Goal: Transaction & Acquisition: Purchase product/service

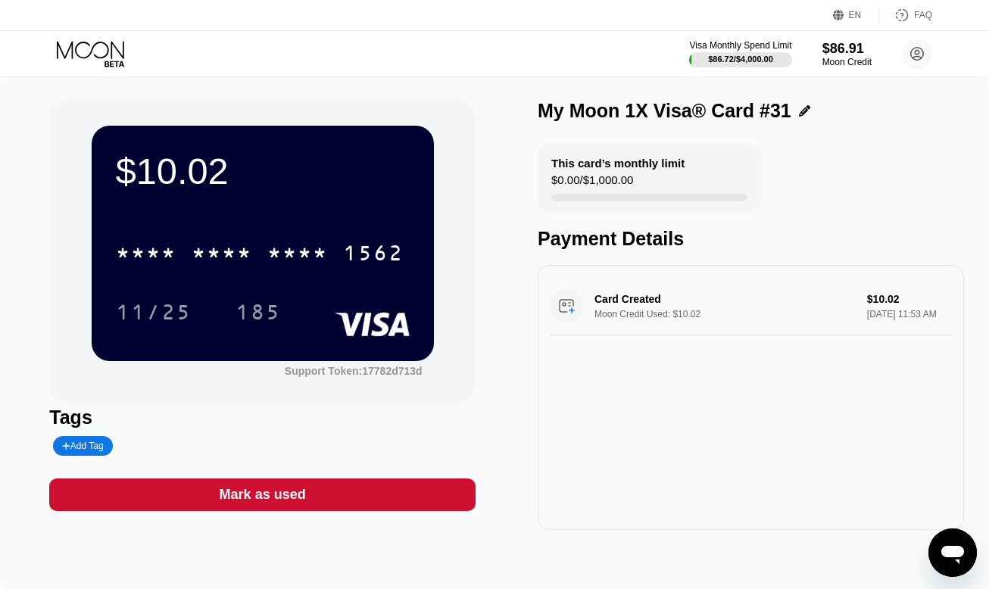
click at [108, 52] on icon at bounding box center [90, 49] width 67 height 17
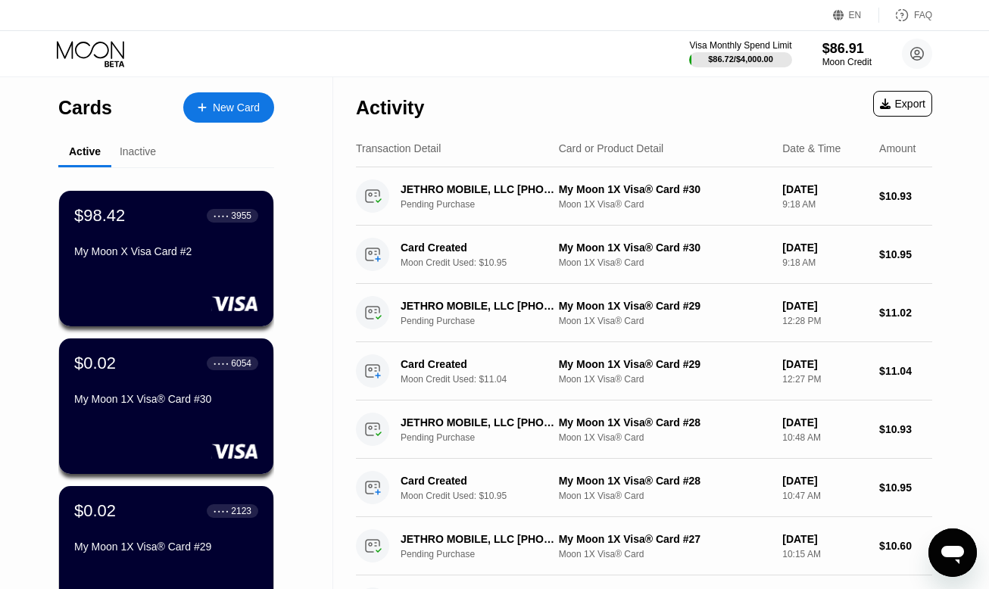
click at [222, 101] on div "New Card" at bounding box center [236, 107] width 47 height 13
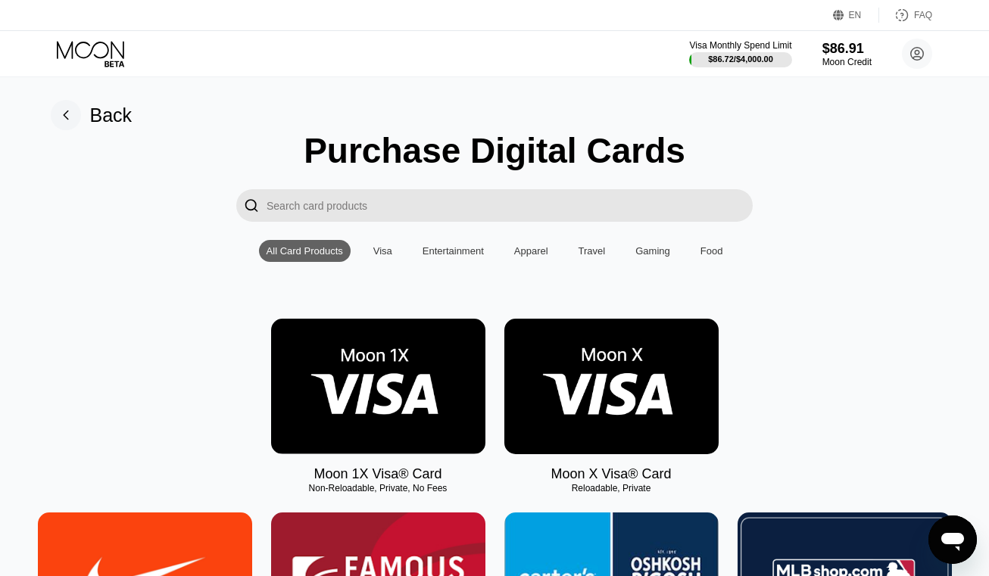
click at [393, 426] on img at bounding box center [378, 387] width 214 height 136
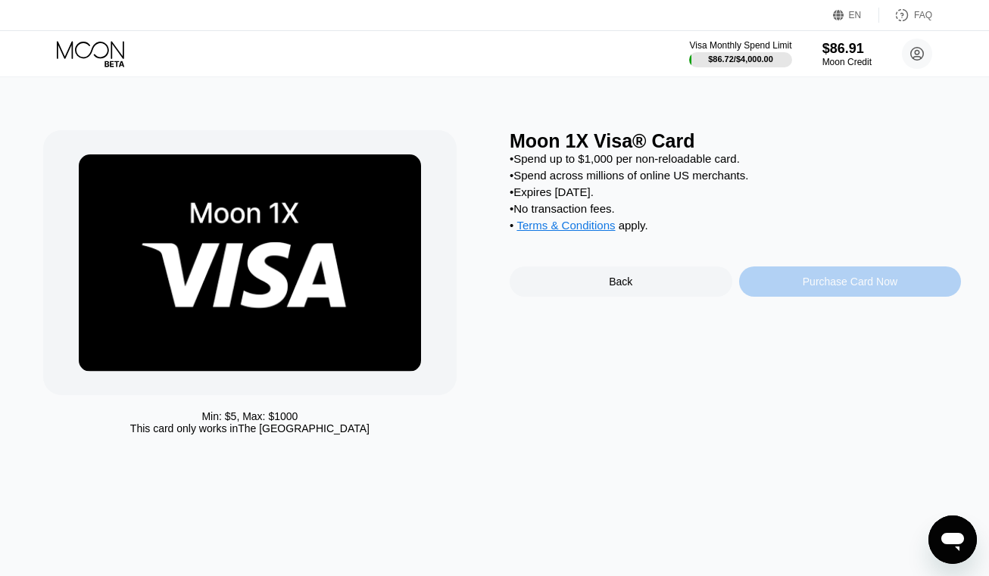
click at [807, 288] on div "Purchase Card Now" at bounding box center [850, 282] width 95 height 12
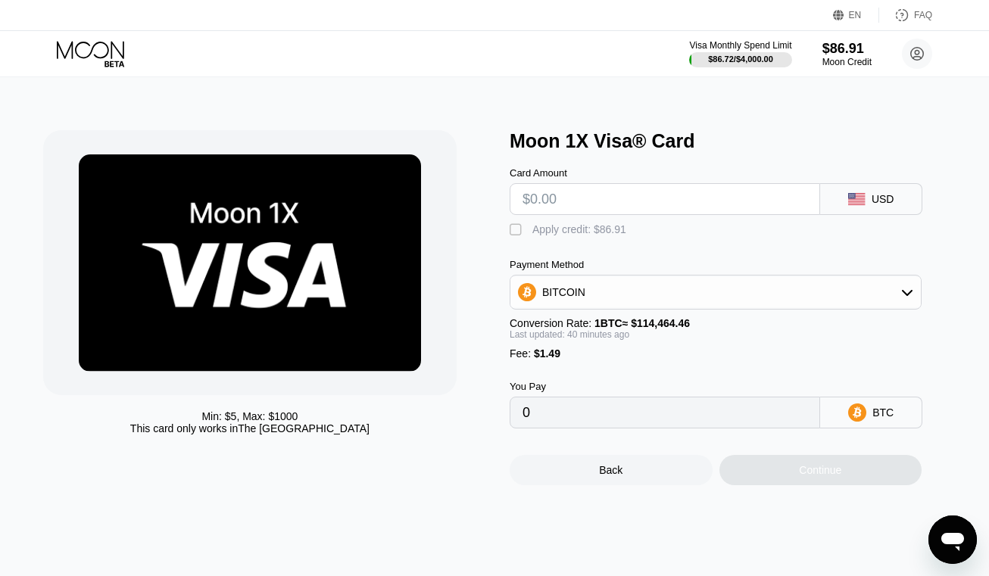
click at [622, 208] on input "text" at bounding box center [665, 199] width 285 height 30
type input "$11"
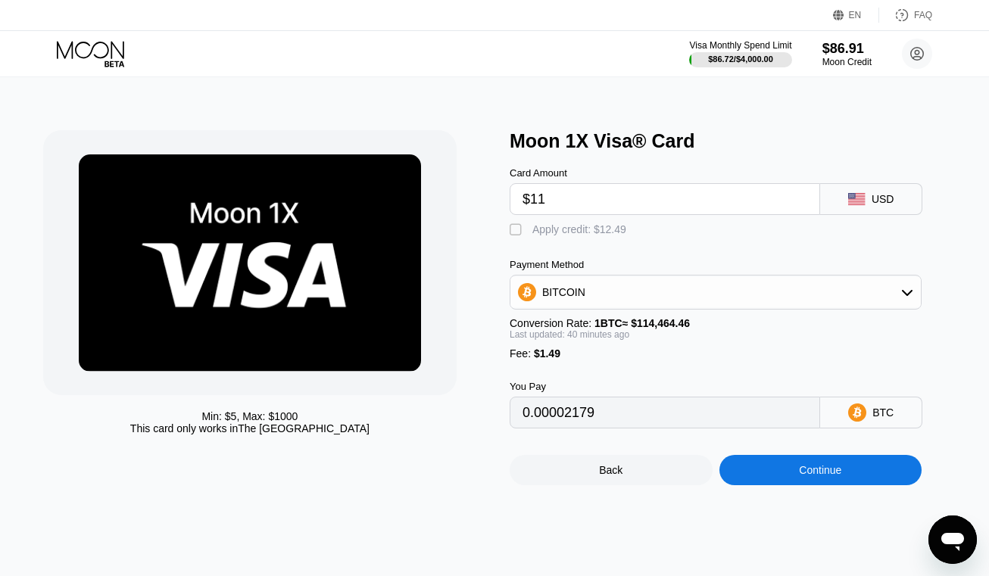
type input "0.00010930"
type input "$11"
click at [575, 236] on div "Apply credit: $12.49" at bounding box center [579, 229] width 94 height 12
type input "0"
click at [788, 485] on div "Continue" at bounding box center [821, 470] width 203 height 30
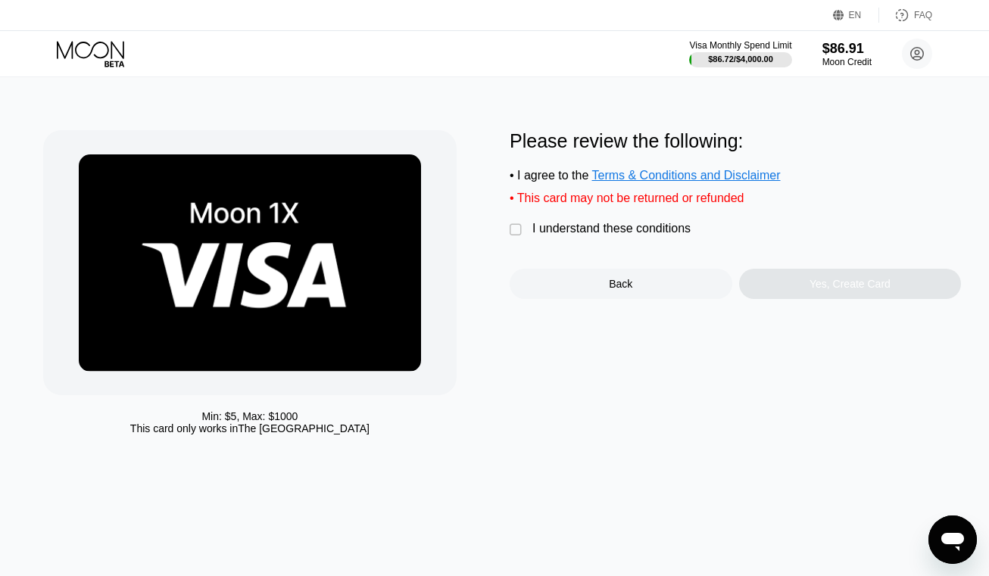
click at [574, 233] on div "I understand these conditions" at bounding box center [611, 229] width 158 height 14
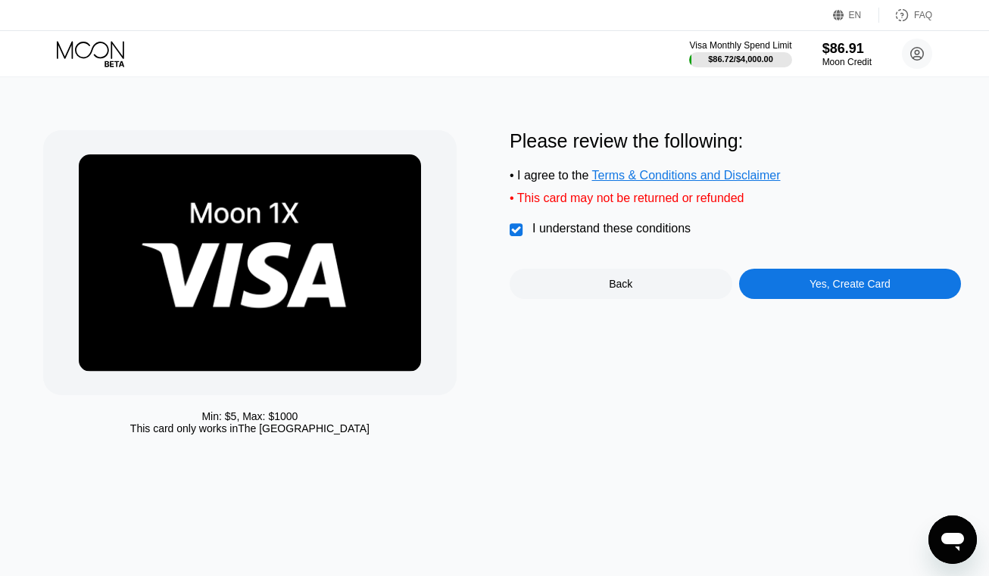
click at [791, 284] on div "Yes, Create Card" at bounding box center [850, 284] width 223 height 30
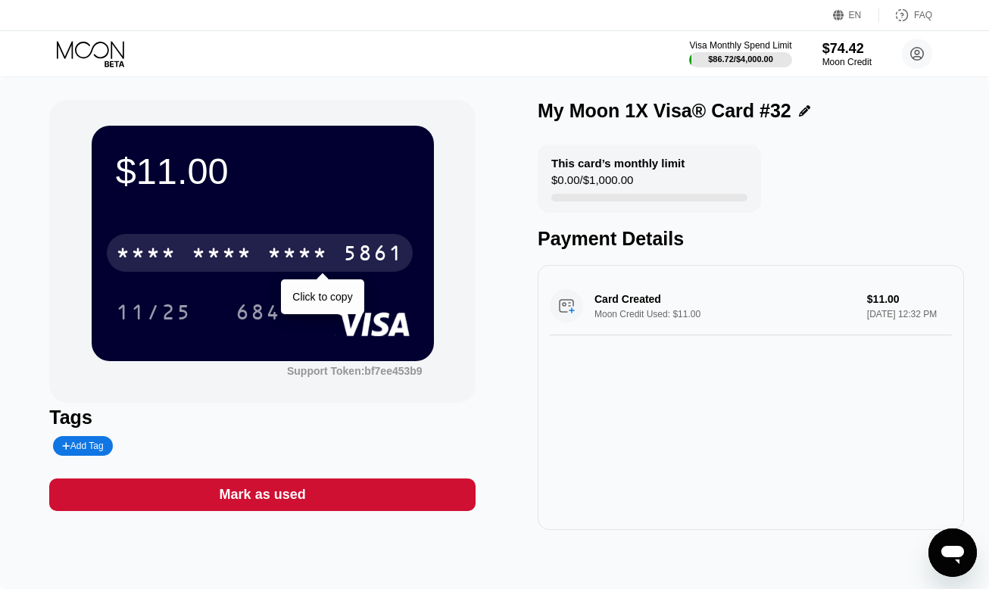
click at [237, 252] on div "* * * *" at bounding box center [222, 255] width 61 height 24
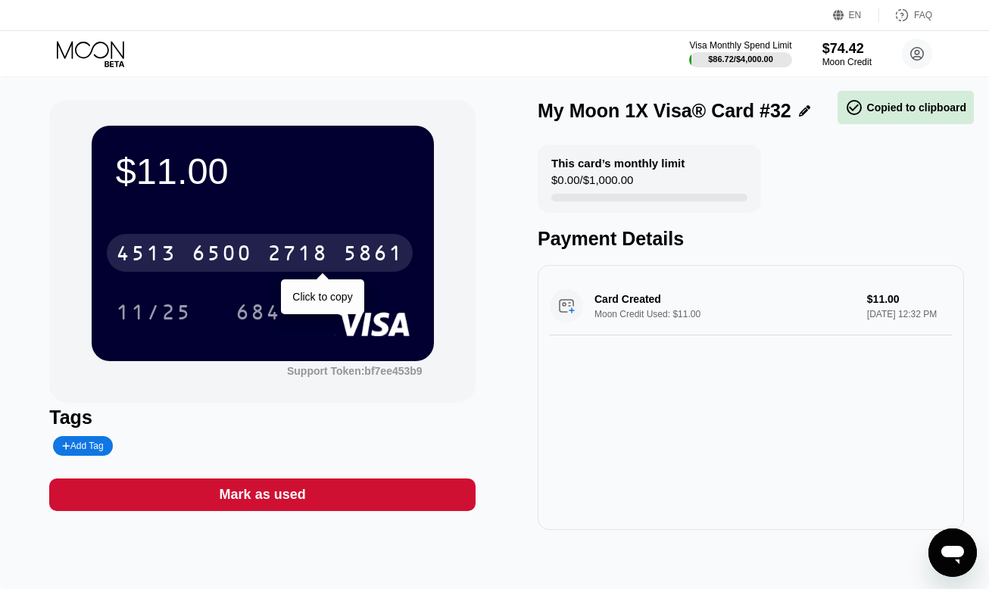
click at [248, 261] on div "6500" at bounding box center [222, 255] width 61 height 24
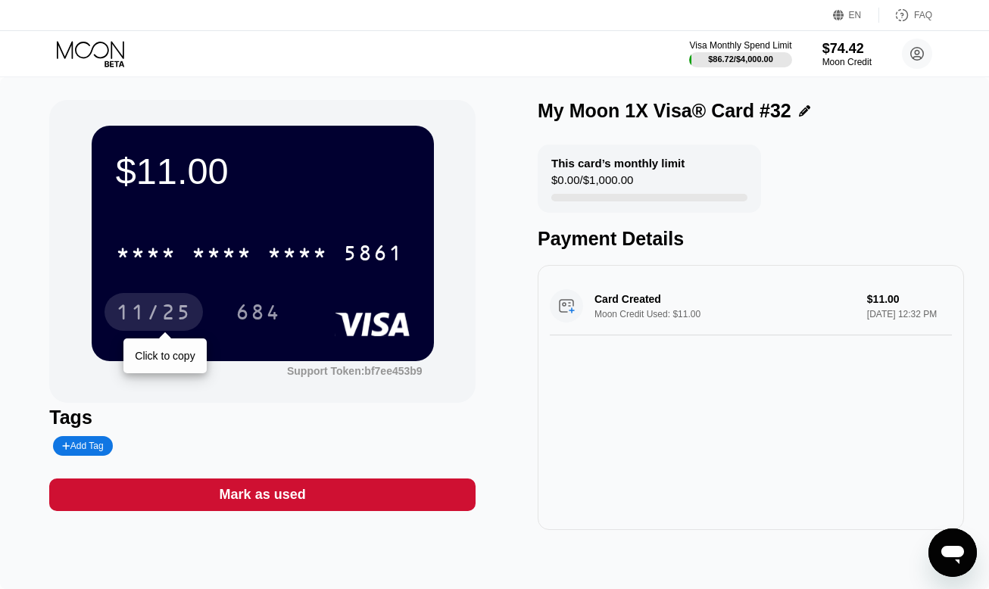
click at [185, 311] on div "11/25" at bounding box center [154, 314] width 76 height 24
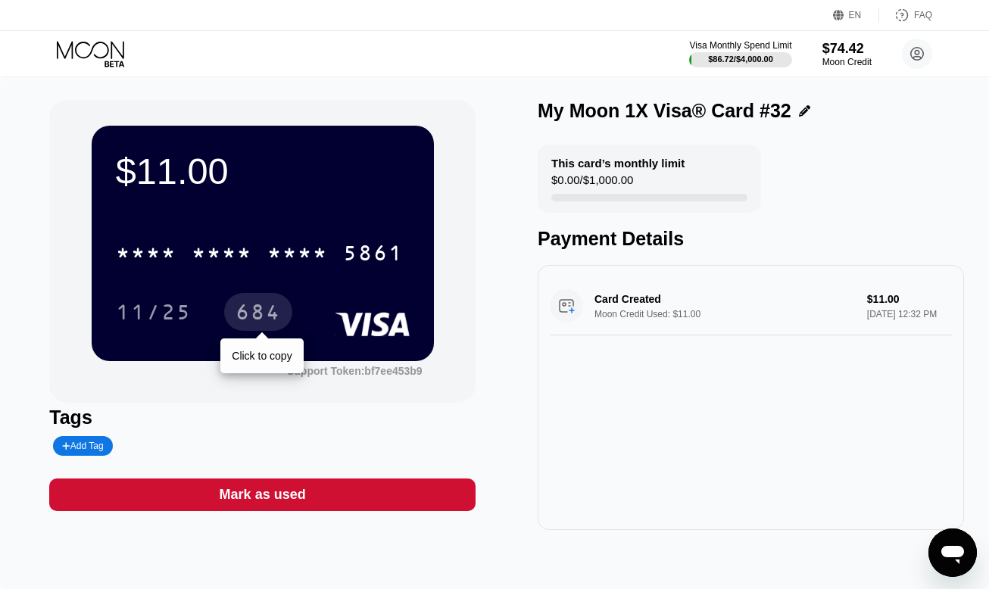
click at [273, 310] on div "684" at bounding box center [258, 314] width 45 height 24
click at [108, 46] on icon at bounding box center [90, 49] width 67 height 17
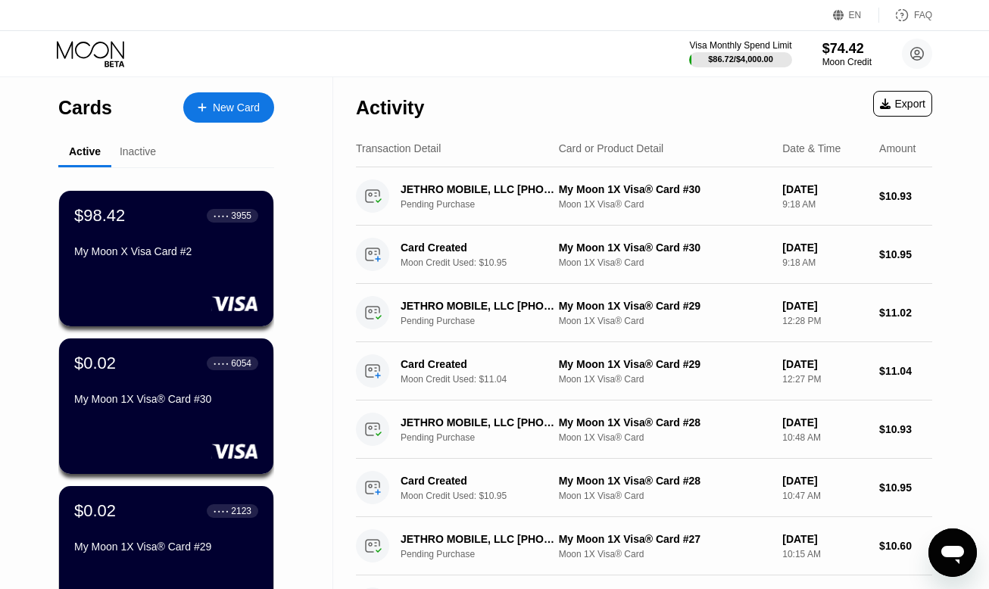
click at [234, 112] on div "New Card" at bounding box center [236, 107] width 47 height 13
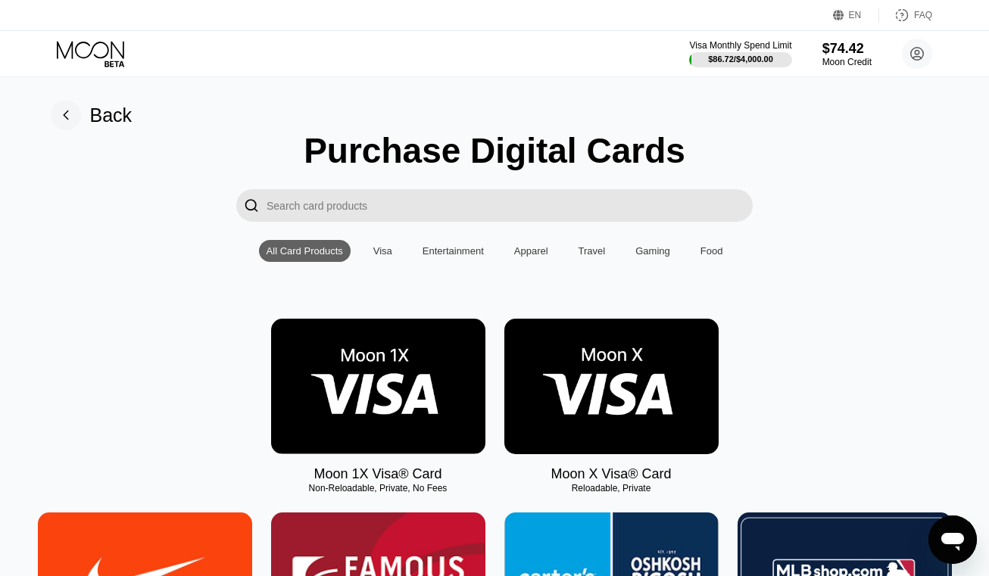
click at [369, 364] on img at bounding box center [378, 387] width 214 height 136
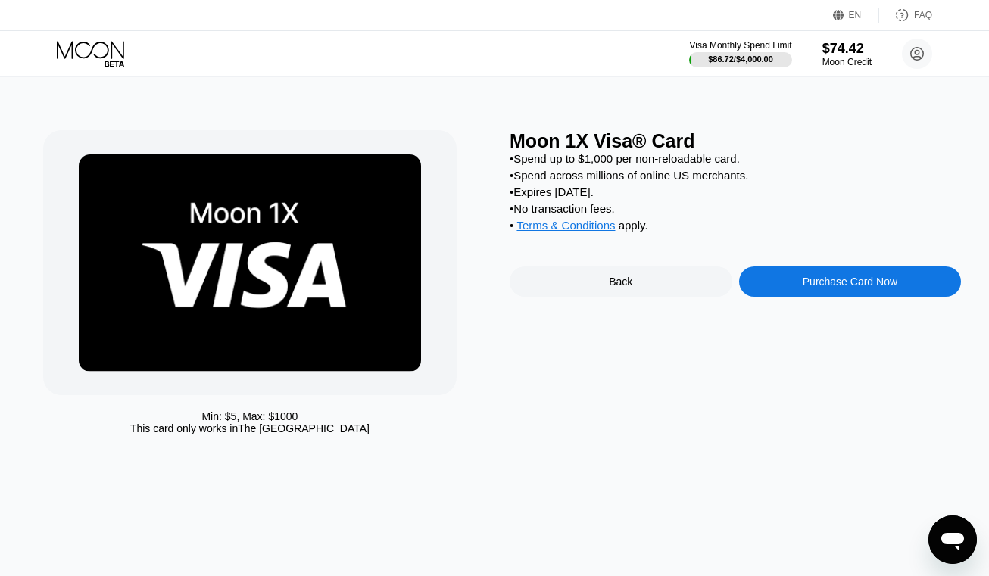
click at [790, 288] on div "Purchase Card Now" at bounding box center [850, 282] width 223 height 30
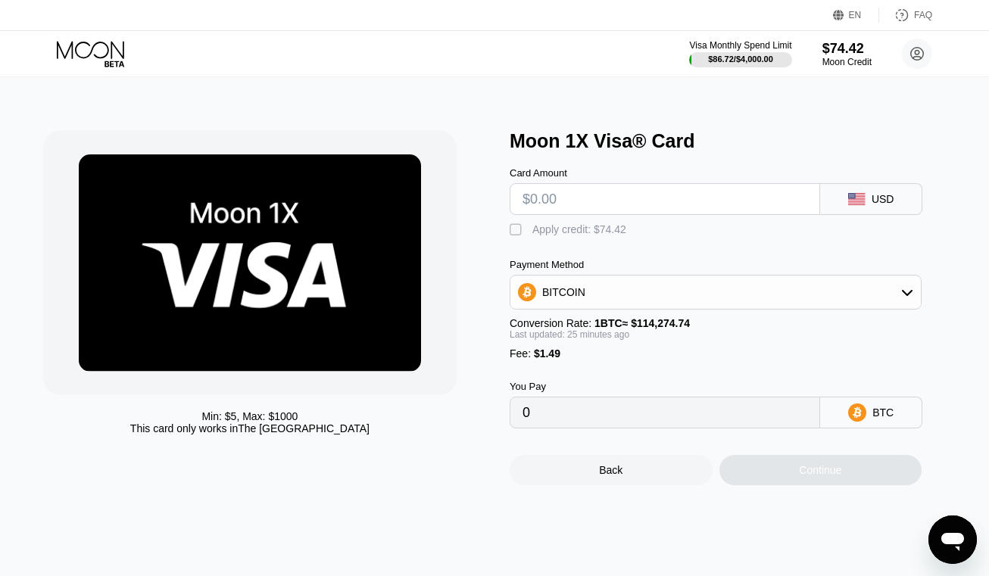
click at [592, 208] on input "text" at bounding box center [665, 199] width 285 height 30
type input "$10"
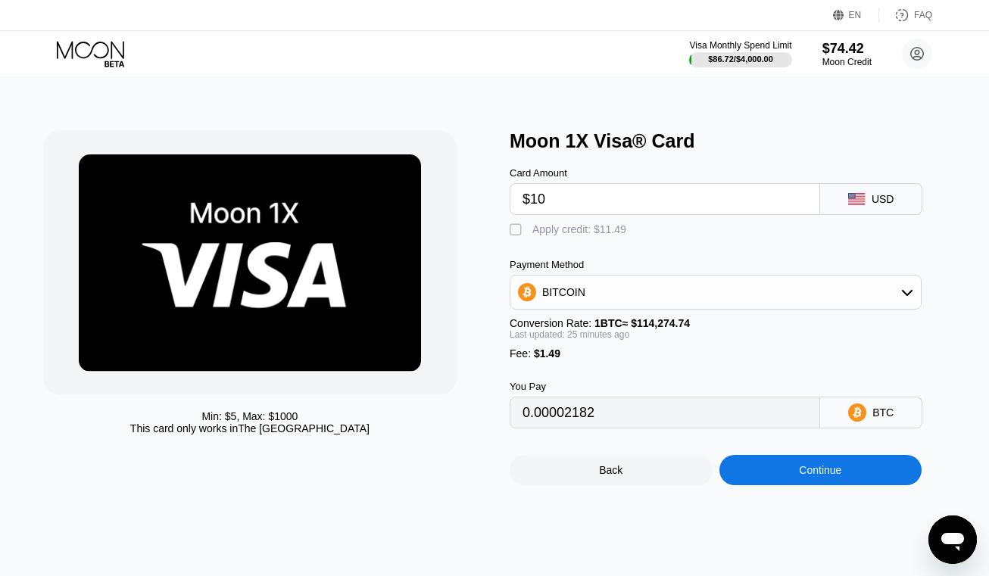
type input "0.00010065"
type input "$10.57"
type input "0.00010564"
type input "$10.57"
click at [577, 233] on div "Apply credit: $12.06" at bounding box center [579, 229] width 94 height 12
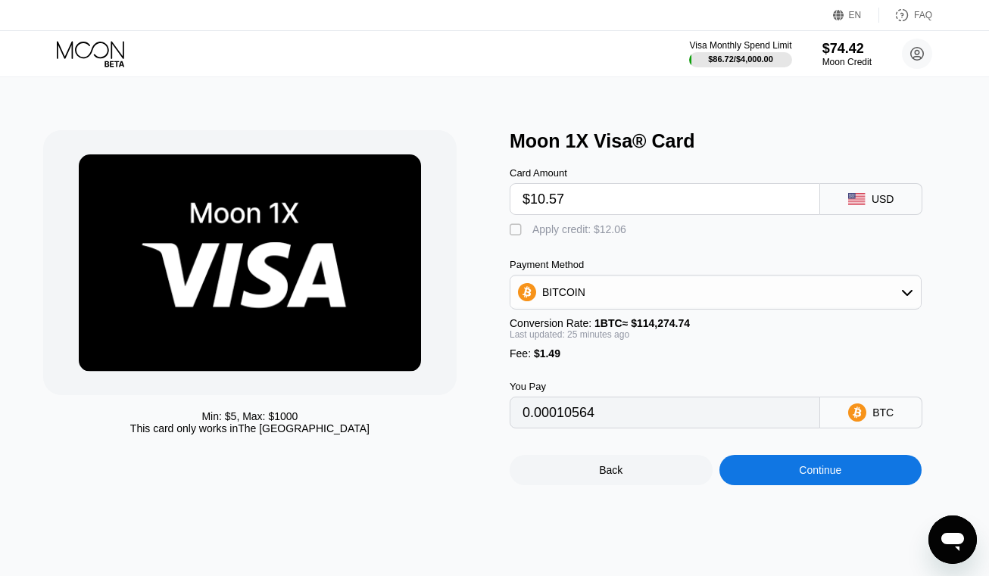
type input "0"
click at [779, 485] on div "Continue" at bounding box center [821, 470] width 203 height 30
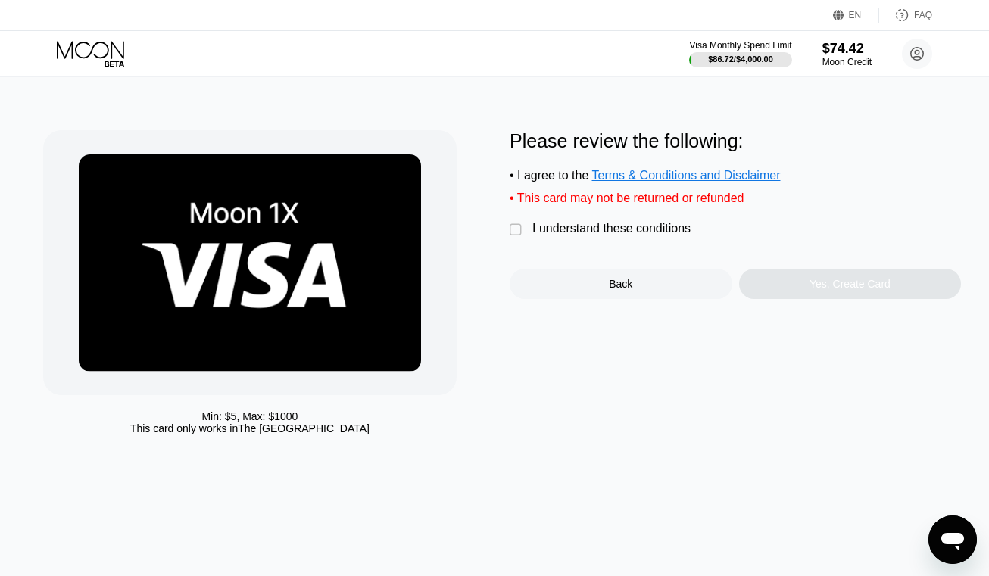
click at [625, 236] on div "I understand these conditions" at bounding box center [611, 229] width 158 height 14
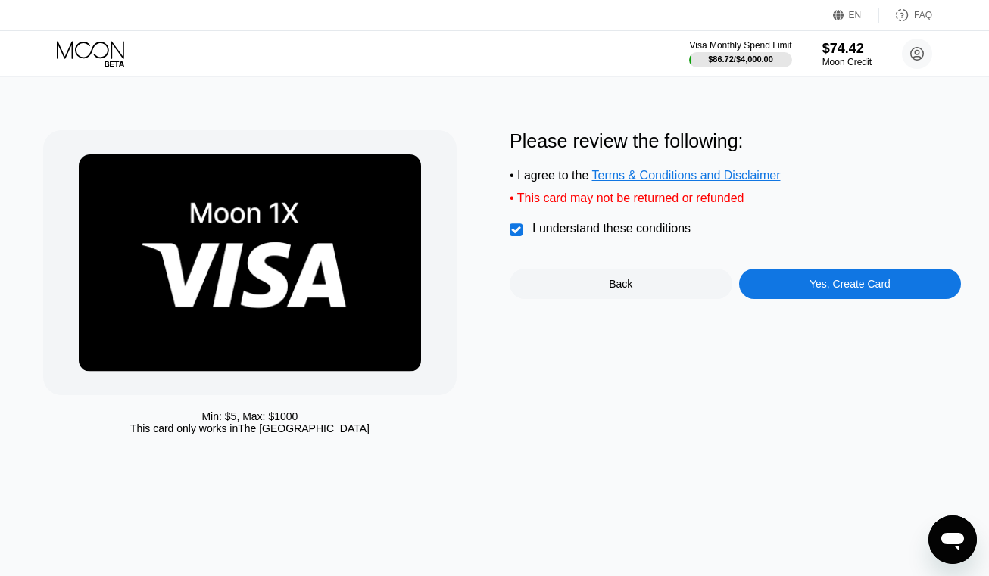
click at [826, 286] on div "Yes, Create Card" at bounding box center [850, 284] width 81 height 12
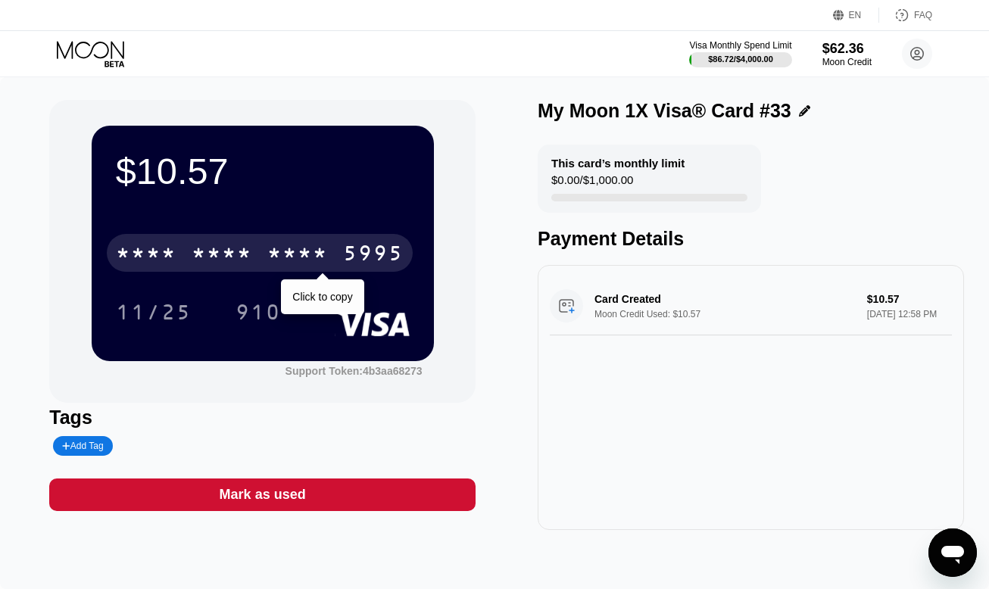
click at [323, 253] on div "* * * *" at bounding box center [297, 255] width 61 height 24
click at [323, 253] on div "2832" at bounding box center [297, 255] width 61 height 24
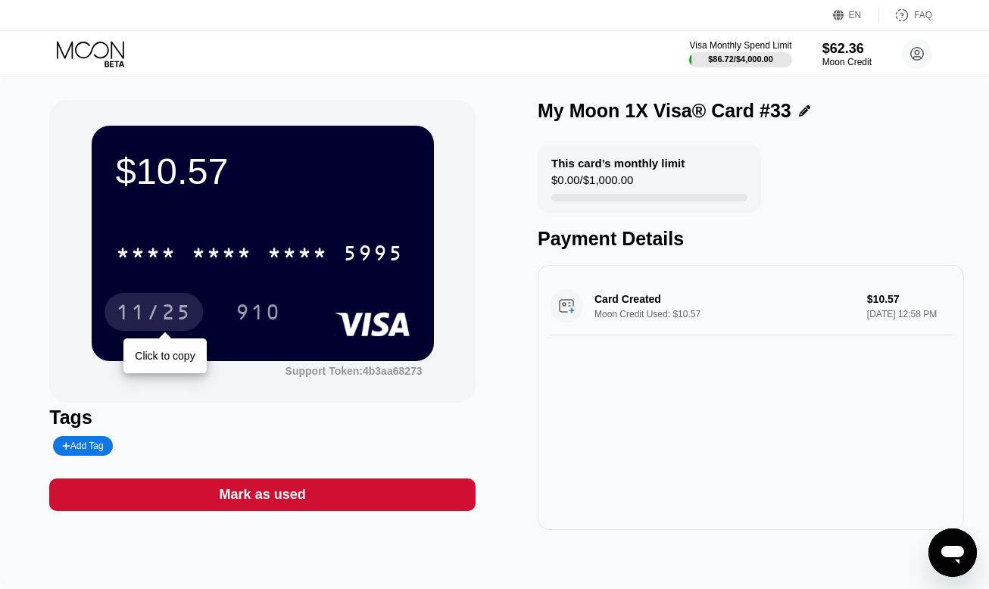
drag, startPoint x: 144, startPoint y: 330, endPoint x: 170, endPoint y: 314, distance: 30.7
click at [144, 330] on div "11/25" at bounding box center [154, 312] width 98 height 38
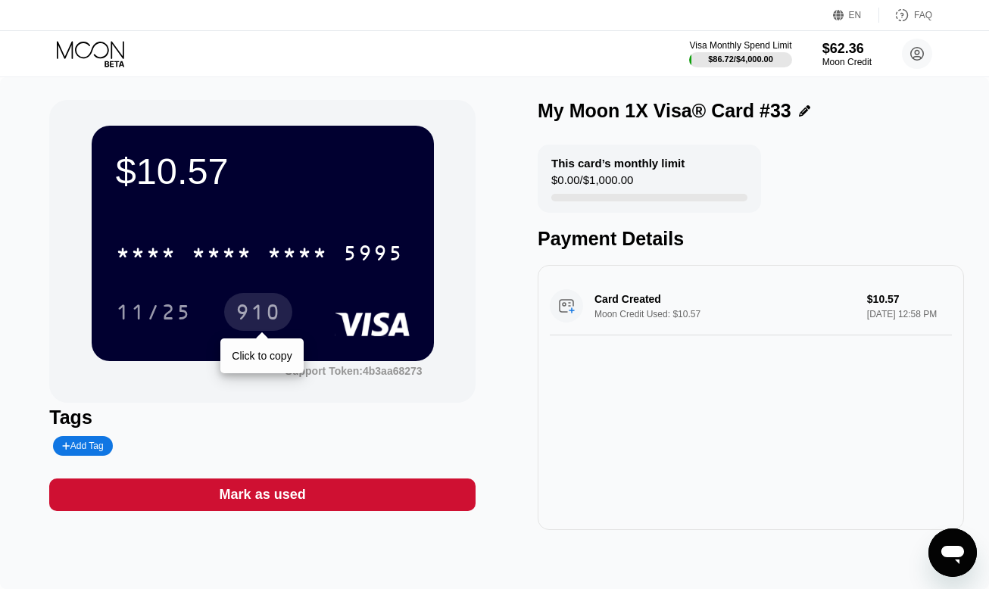
click at [267, 317] on div "910" at bounding box center [258, 314] width 45 height 24
